Goal: Navigation & Orientation: Go to known website

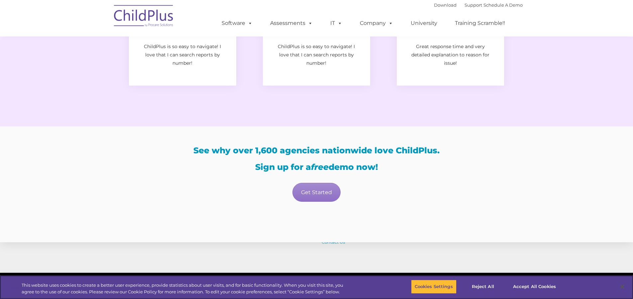
scroll to position [1149, 0]
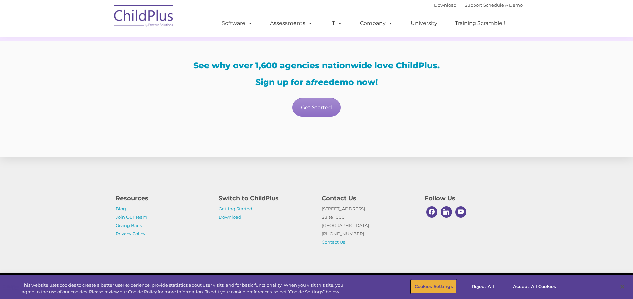
click at [449, 289] on button "Cookies Settings" at bounding box center [434, 287] width 46 height 14
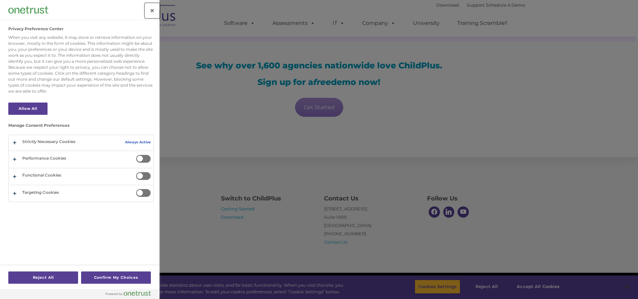
click at [152, 11] on button "Close" at bounding box center [152, 10] width 15 height 15
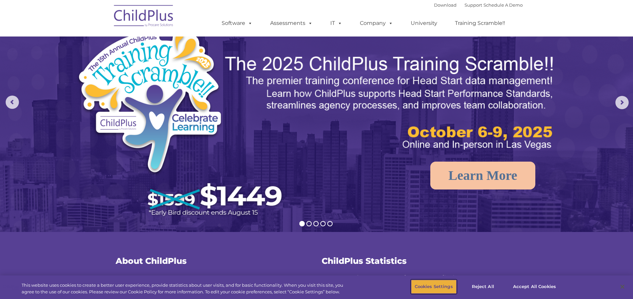
scroll to position [0, 0]
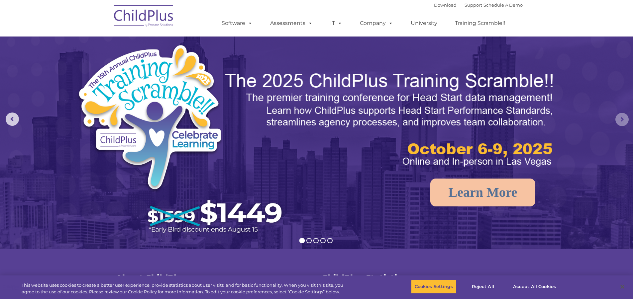
click at [623, 117] on rs-arrow at bounding box center [621, 119] width 13 height 13
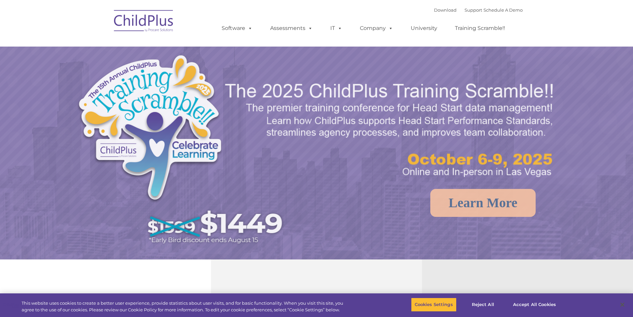
select select "MEDIUM"
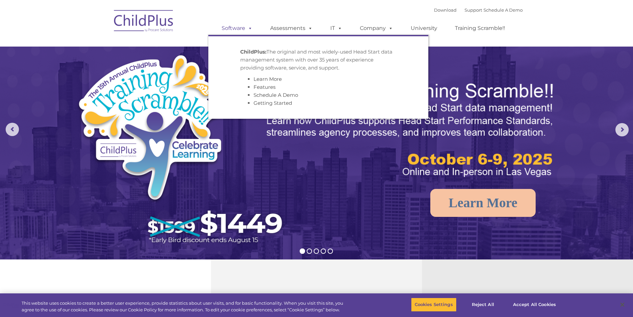
click at [248, 28] on span at bounding box center [248, 28] width 7 height 6
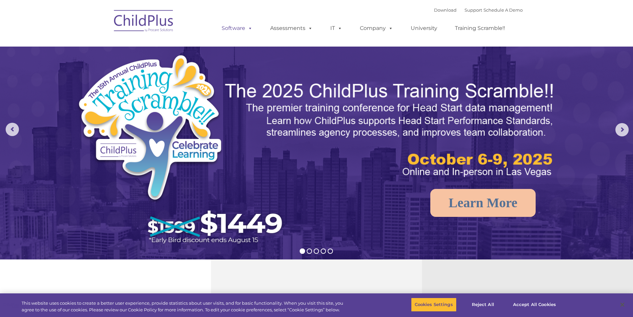
click at [249, 27] on span at bounding box center [248, 28] width 7 height 6
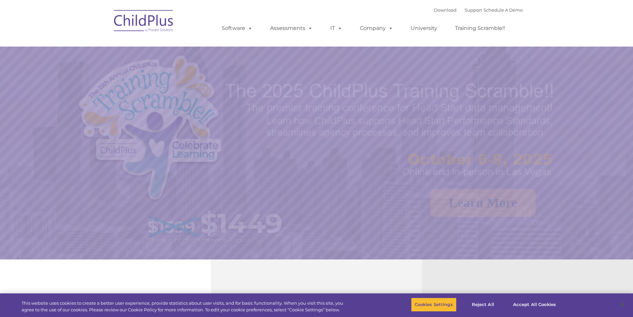
select select "MEDIUM"
